Goal: Check status: Check status

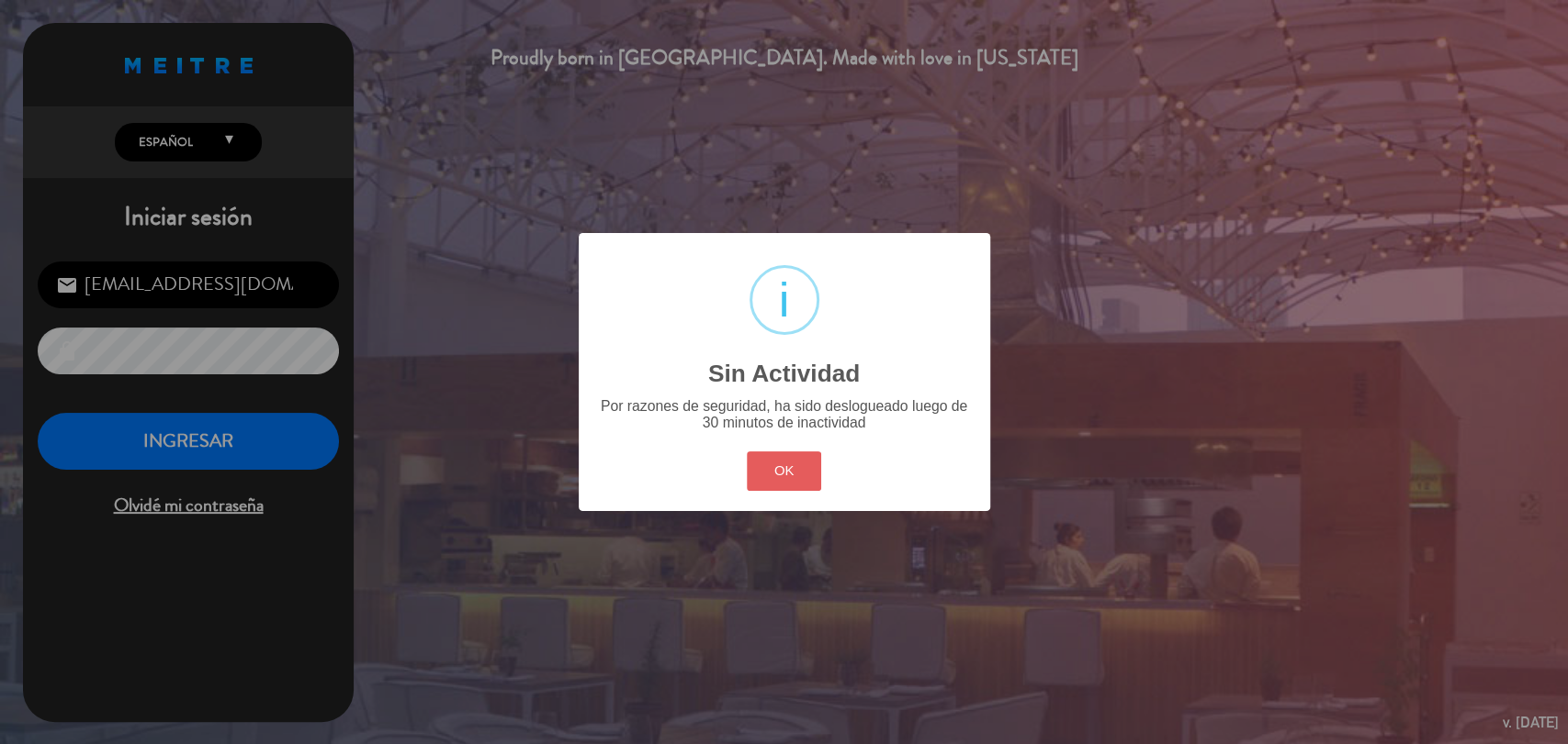
click at [815, 466] on button "OK" at bounding box center [783, 471] width 75 height 40
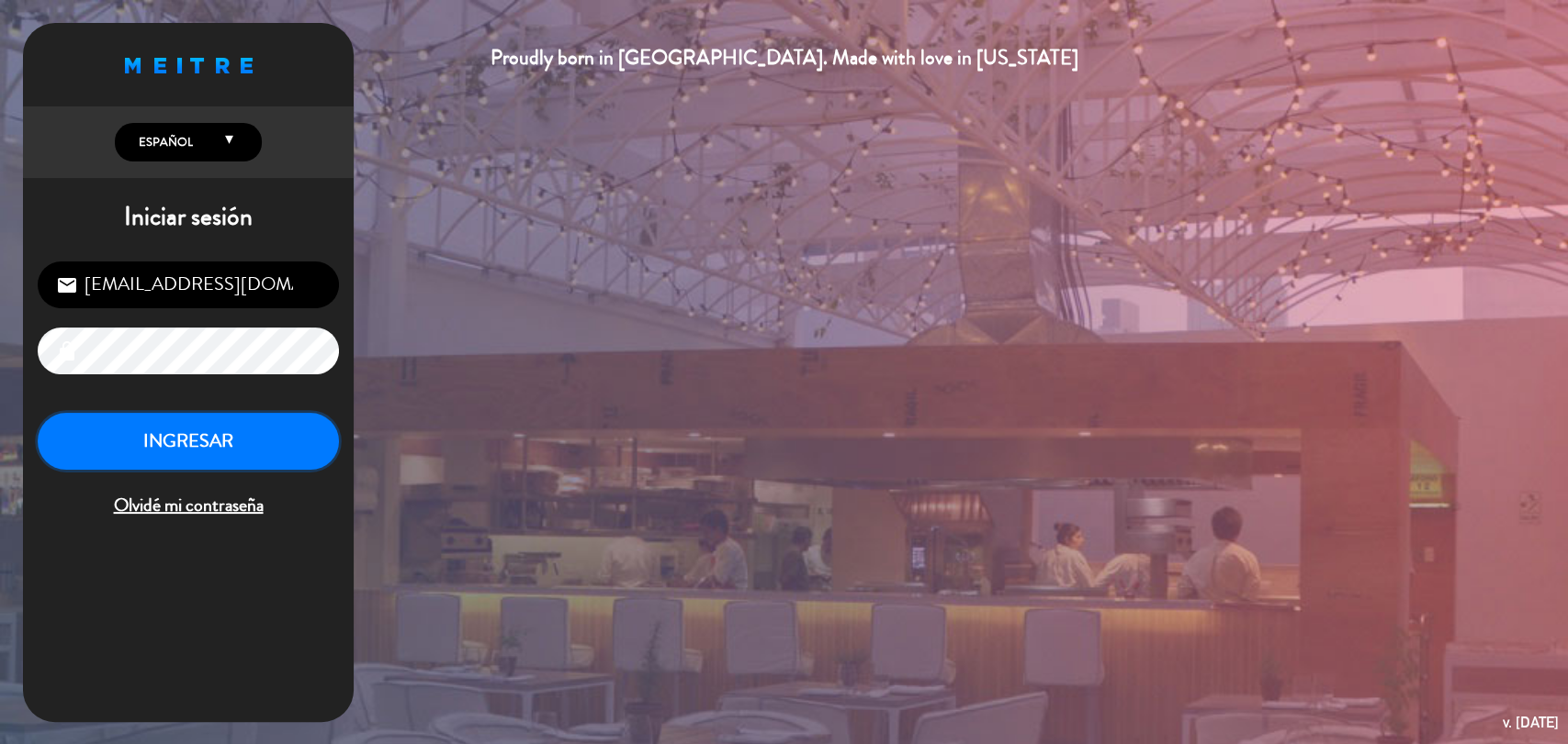
click at [184, 442] on button "INGRESAR" at bounding box center [188, 442] width 302 height 58
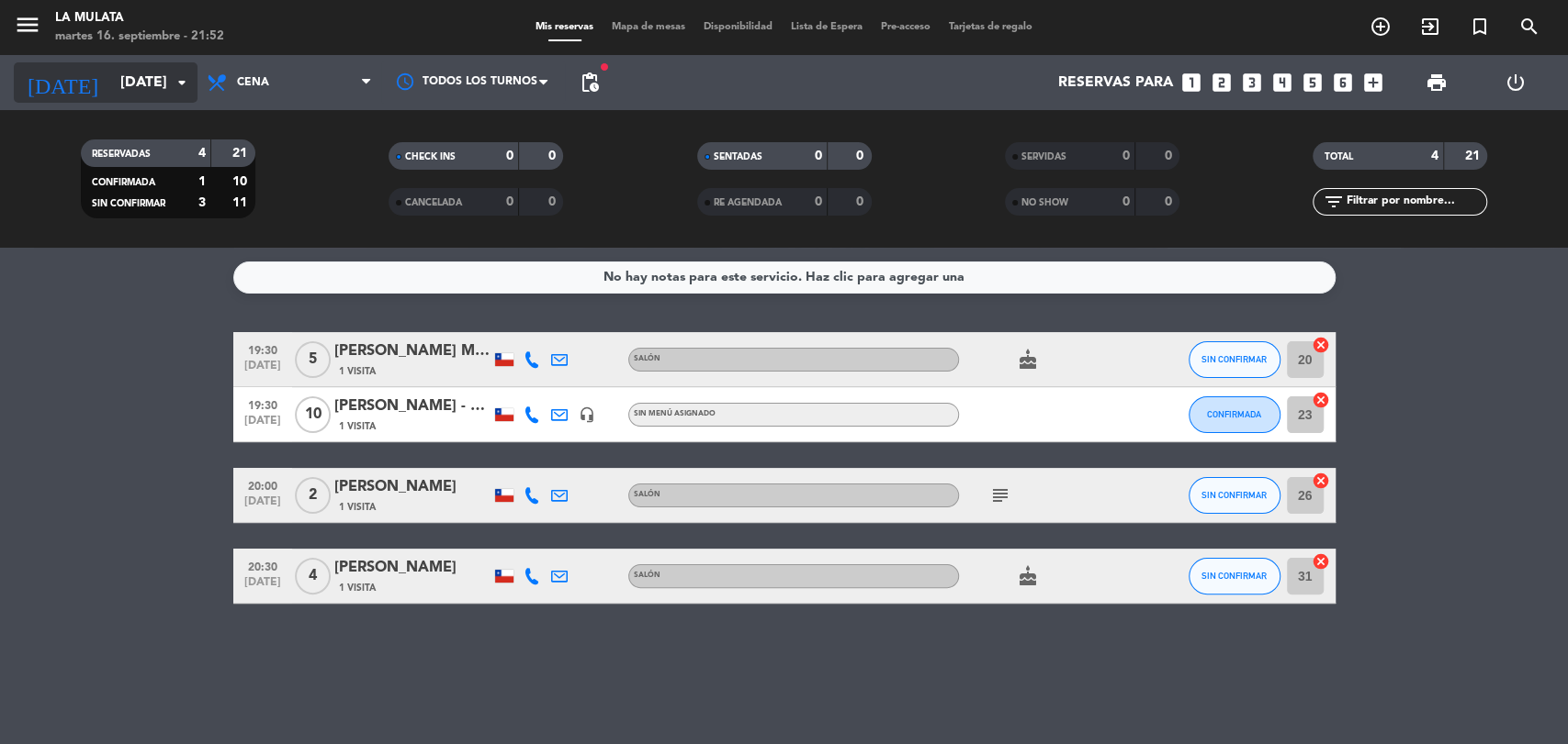
click at [146, 74] on input "[DATE]" at bounding box center [208, 83] width 194 height 36
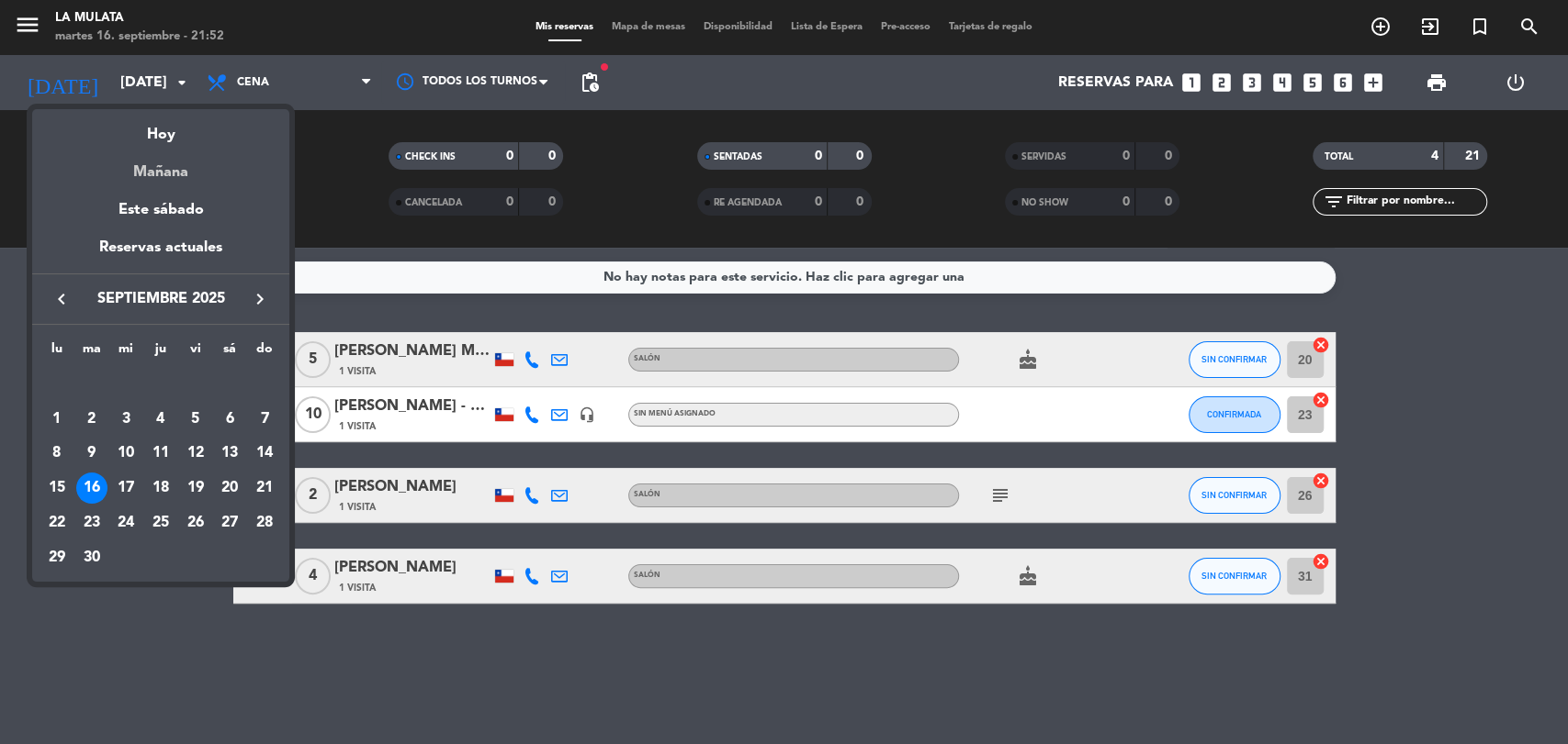
click at [182, 171] on div "Mañana" at bounding box center [160, 165] width 257 height 38
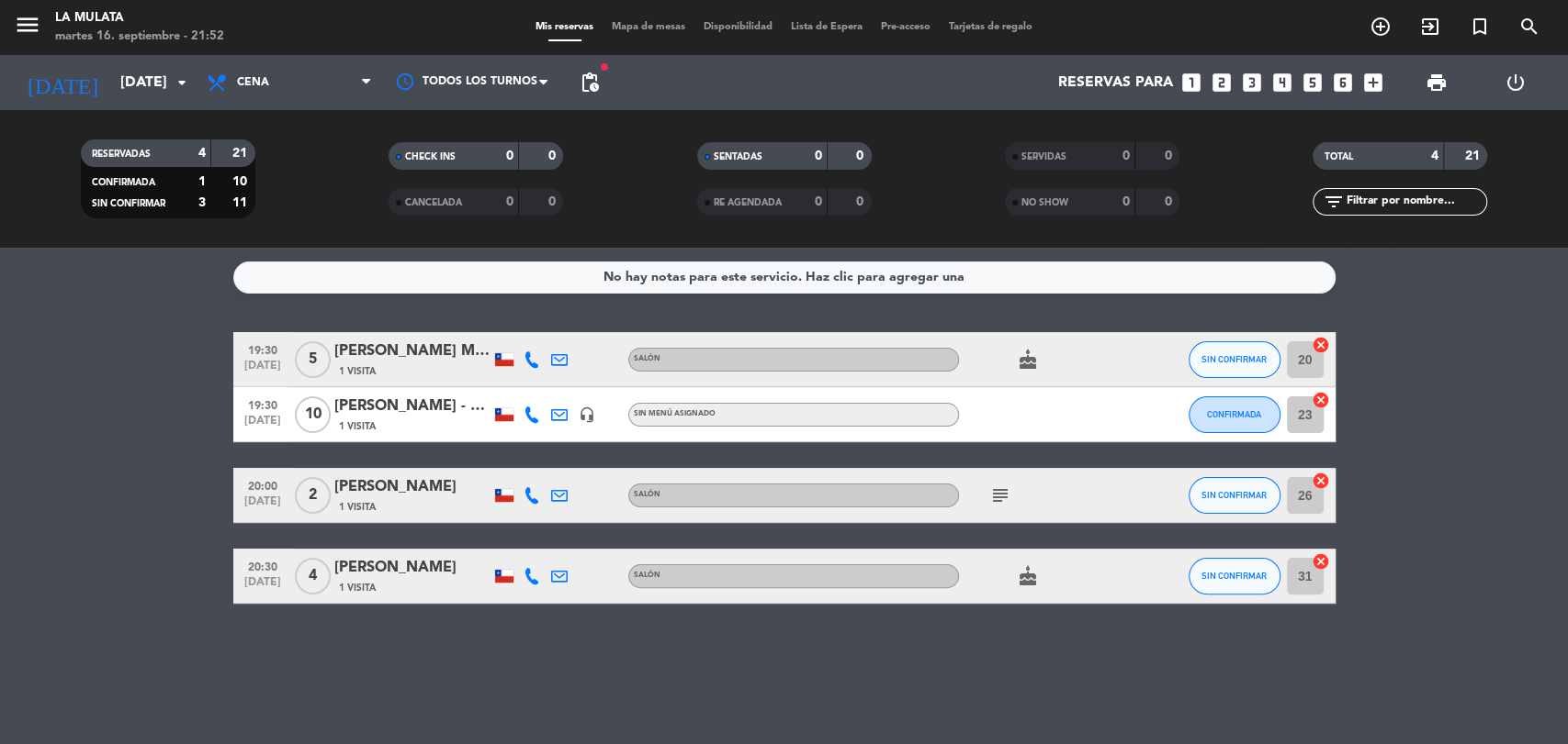
type input "[DATE]"
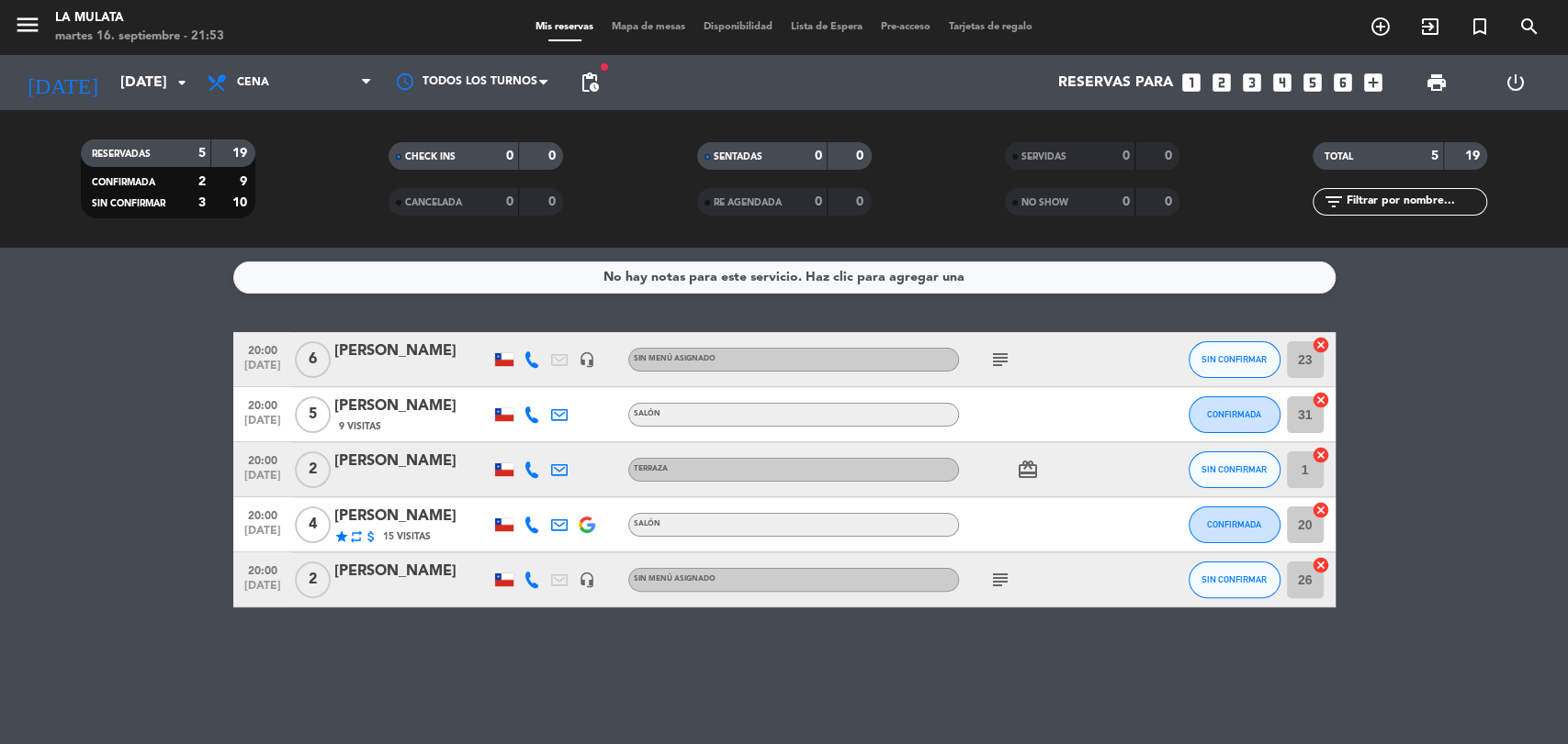
click at [1004, 362] on icon "subject" at bounding box center [1000, 360] width 22 height 22
click at [1087, 419] on div at bounding box center [1040, 414] width 165 height 54
click at [998, 571] on icon "subject" at bounding box center [1000, 580] width 22 height 22
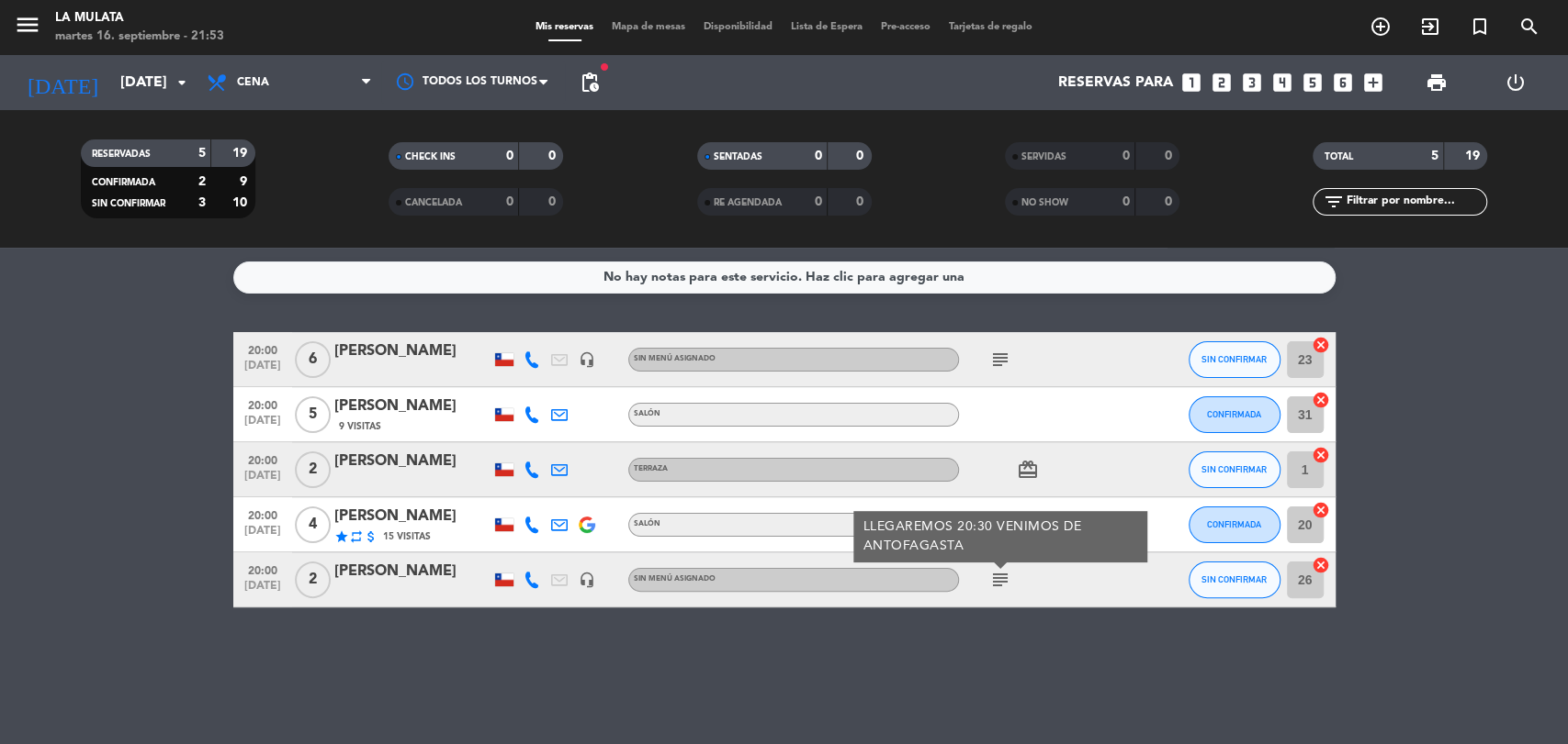
click at [1166, 522] on div at bounding box center [1149, 525] width 50 height 54
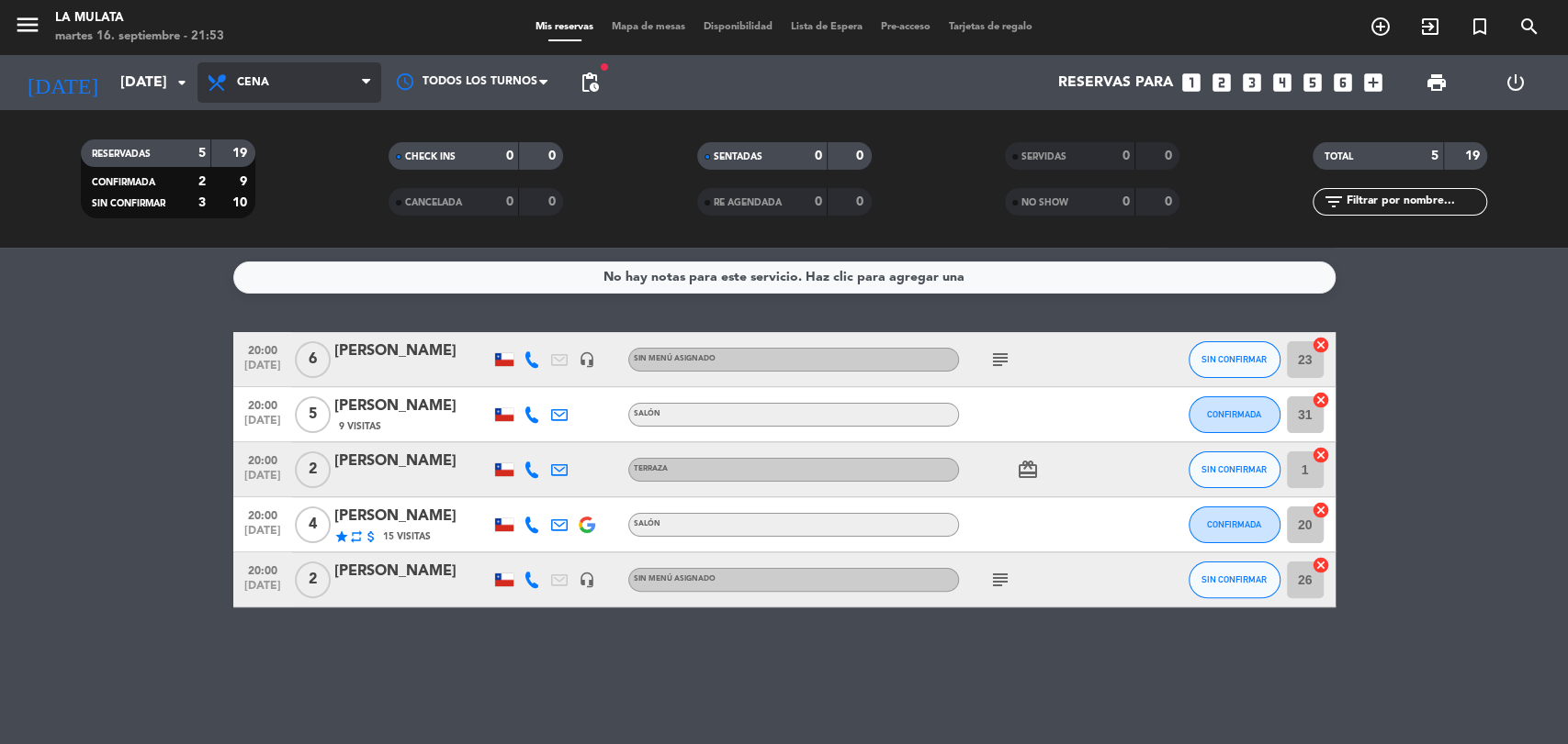
click at [312, 79] on span "Cena" at bounding box center [289, 83] width 184 height 41
click at [302, 160] on div "menu La Mulata [DATE] 16. septiembre - 21:53 Mis reservas Mapa de mesas Disponi…" at bounding box center [784, 124] width 1568 height 248
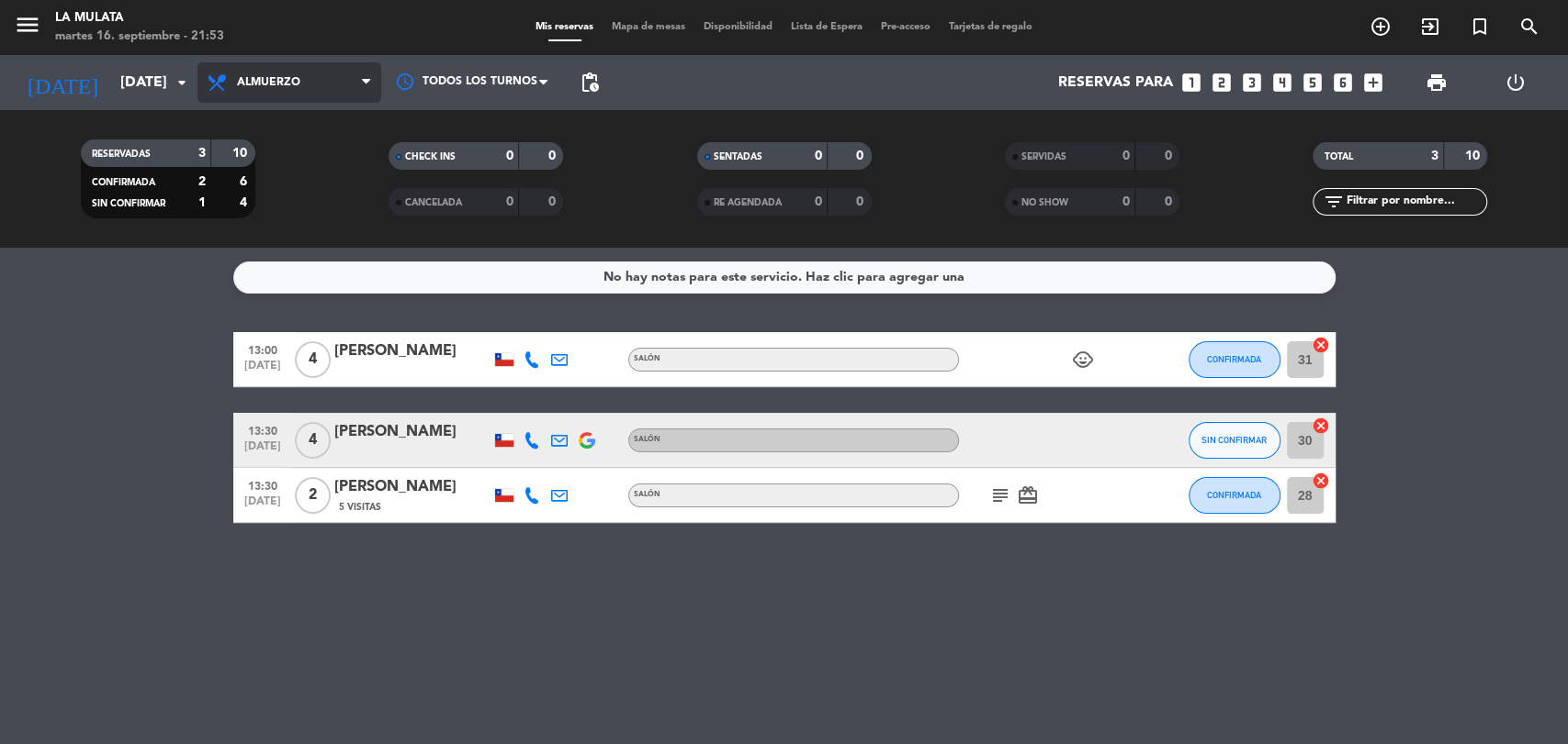
click at [349, 68] on span "Almuerzo" at bounding box center [289, 83] width 184 height 41
click at [279, 207] on div "menu La Mulata [DATE] 16. septiembre - 21:53 Mis reservas Mapa de mesas Disponi…" at bounding box center [784, 124] width 1568 height 248
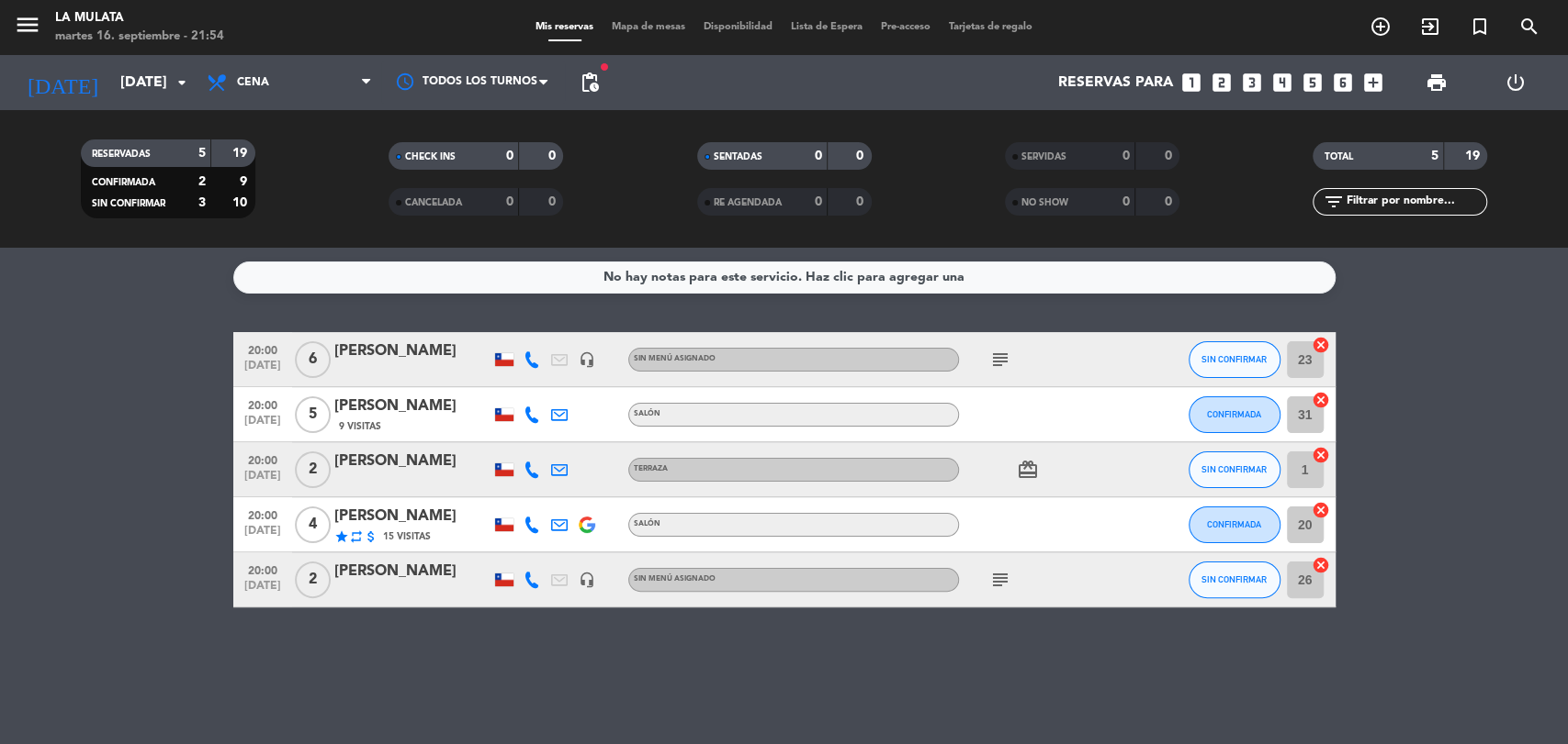
click at [1417, 332] on bookings-row "20:00 [DATE] 6 [PERSON_NAME] headset_mic Sin menú asignado subject SIN CONFIRMA…" at bounding box center [784, 469] width 1568 height 276
click at [434, 649] on div "No hay notas para este servicio. Haz clic para agregar una 20:00 [DATE] 6 [PERS…" at bounding box center [784, 496] width 1568 height 497
click at [150, 295] on div "No hay notas para este servicio. Haz clic para agregar una 20:00 [DATE] 6 [PERS…" at bounding box center [784, 496] width 1568 height 497
click at [1001, 354] on icon "subject" at bounding box center [1000, 360] width 22 height 22
click at [1028, 477] on icon "card_giftcard" at bounding box center [1028, 470] width 22 height 22
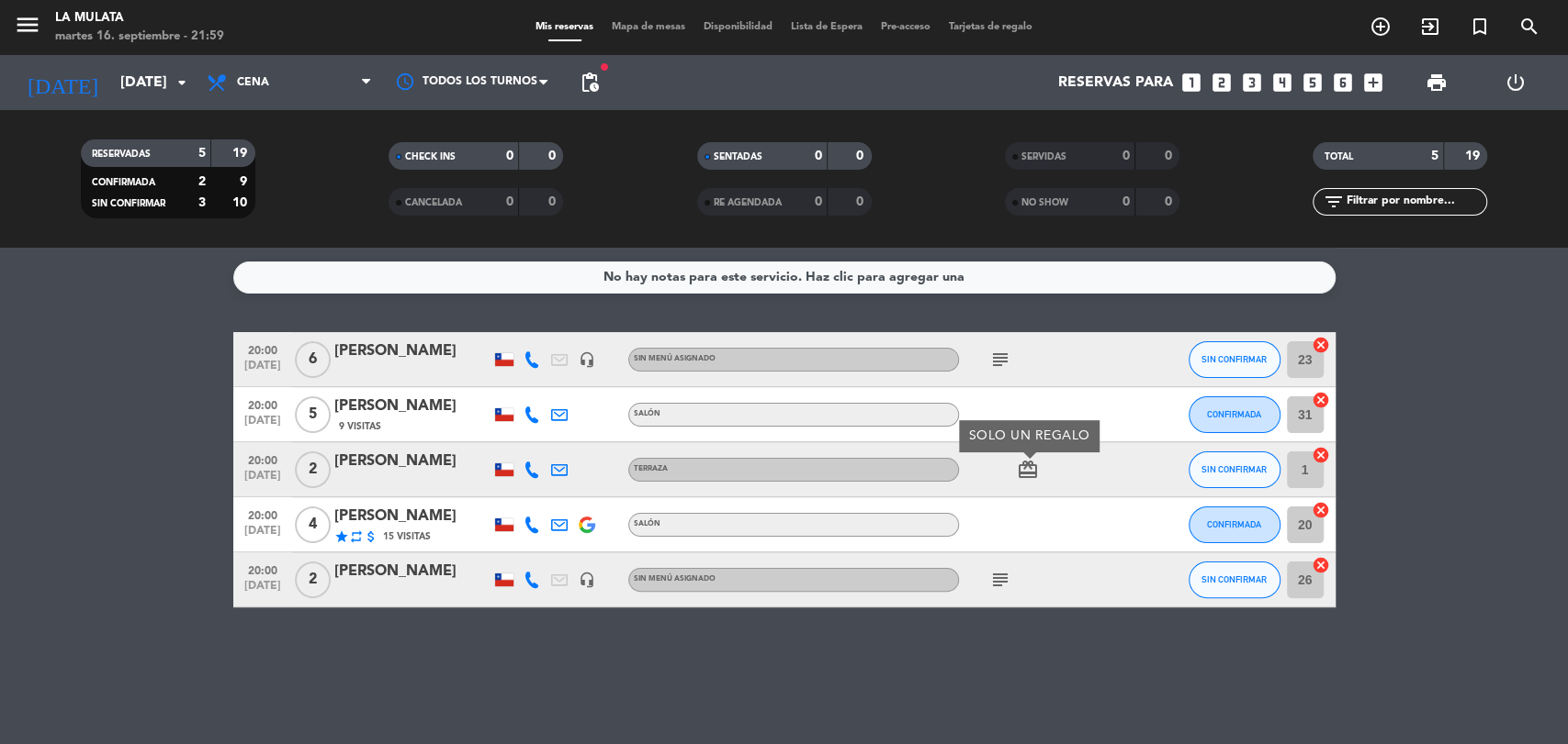
click at [999, 576] on icon "subject" at bounding box center [1000, 580] width 22 height 22
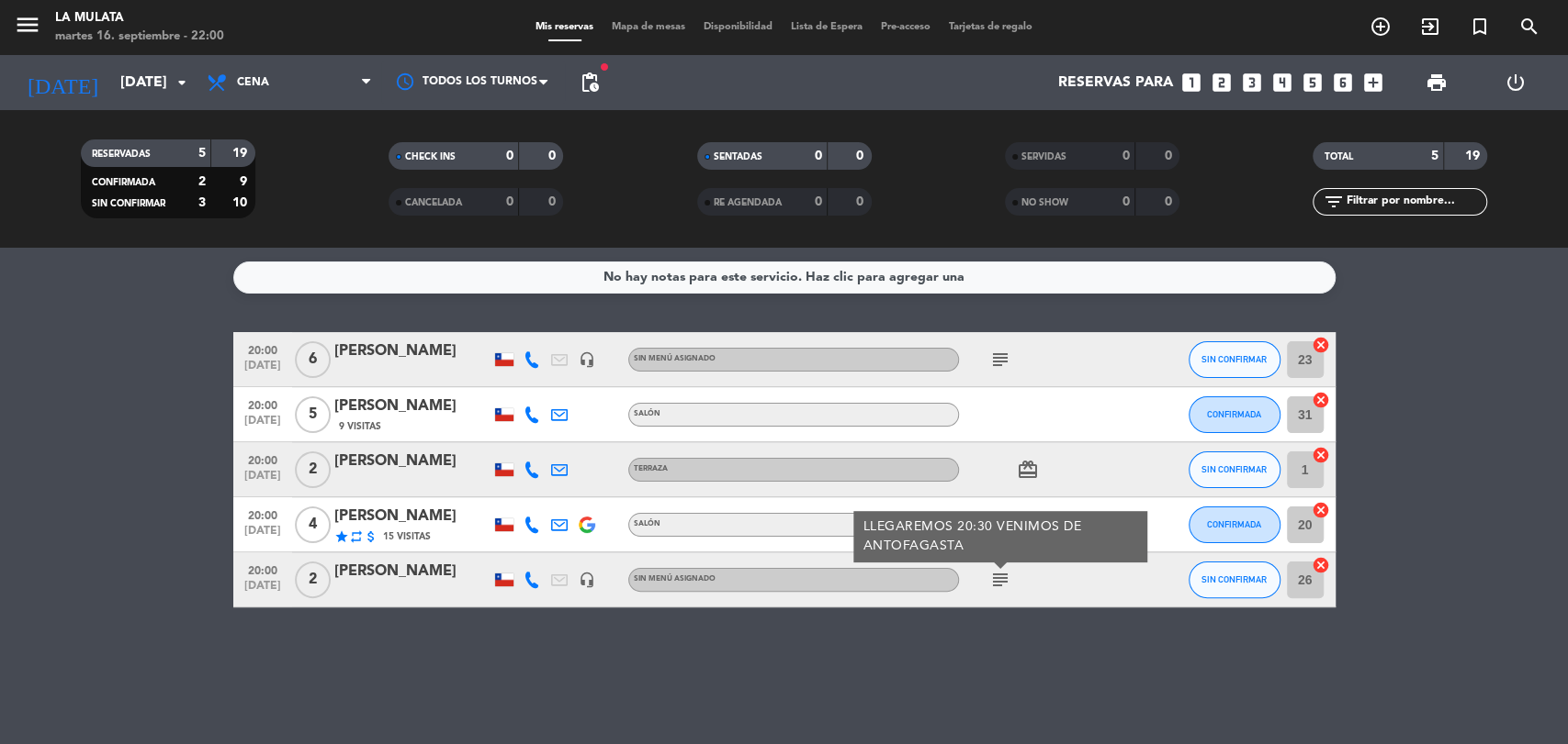
click at [1001, 582] on icon "subject" at bounding box center [1000, 580] width 22 height 22
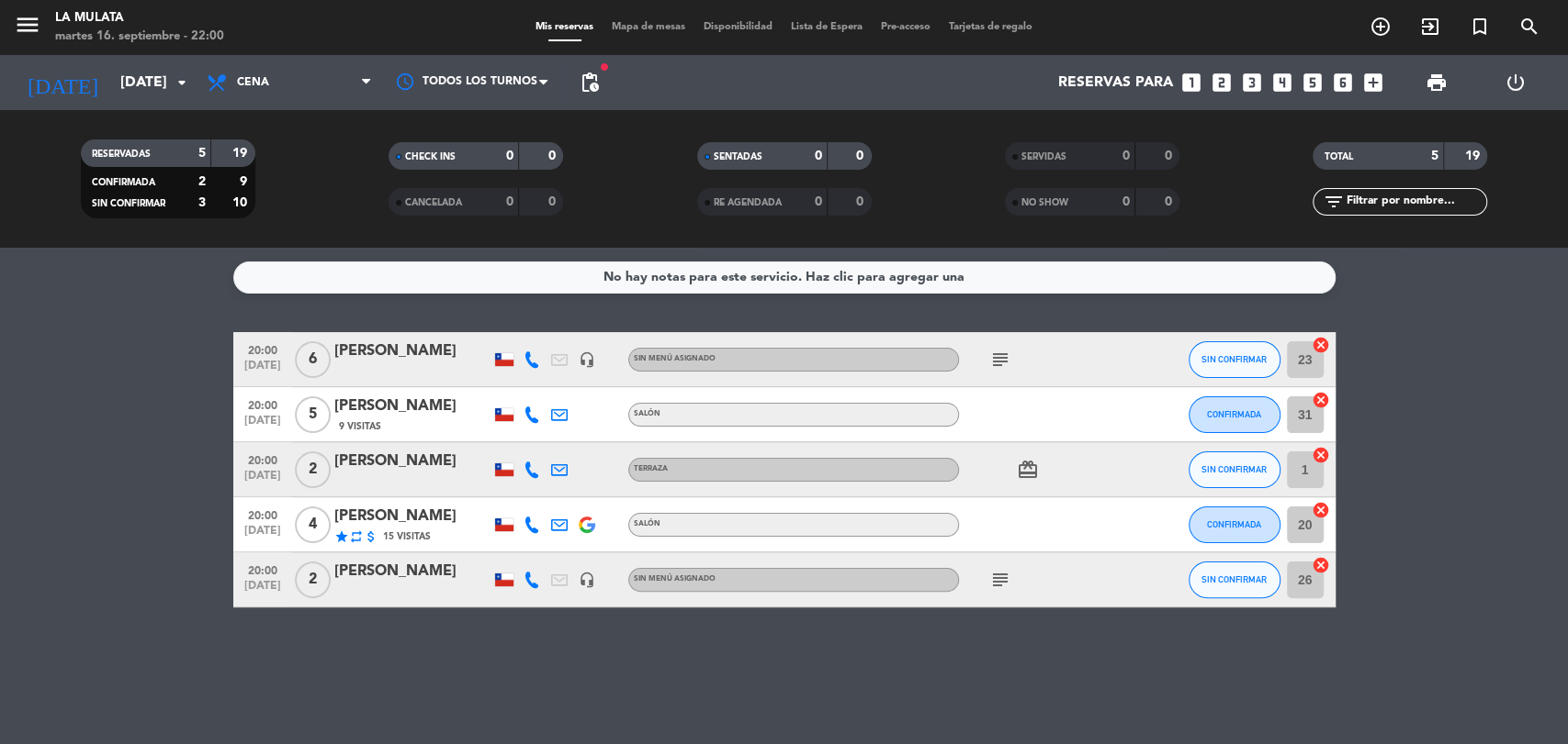
click at [1001, 582] on icon "subject" at bounding box center [1000, 580] width 22 height 22
